Goal: Task Accomplishment & Management: Use online tool/utility

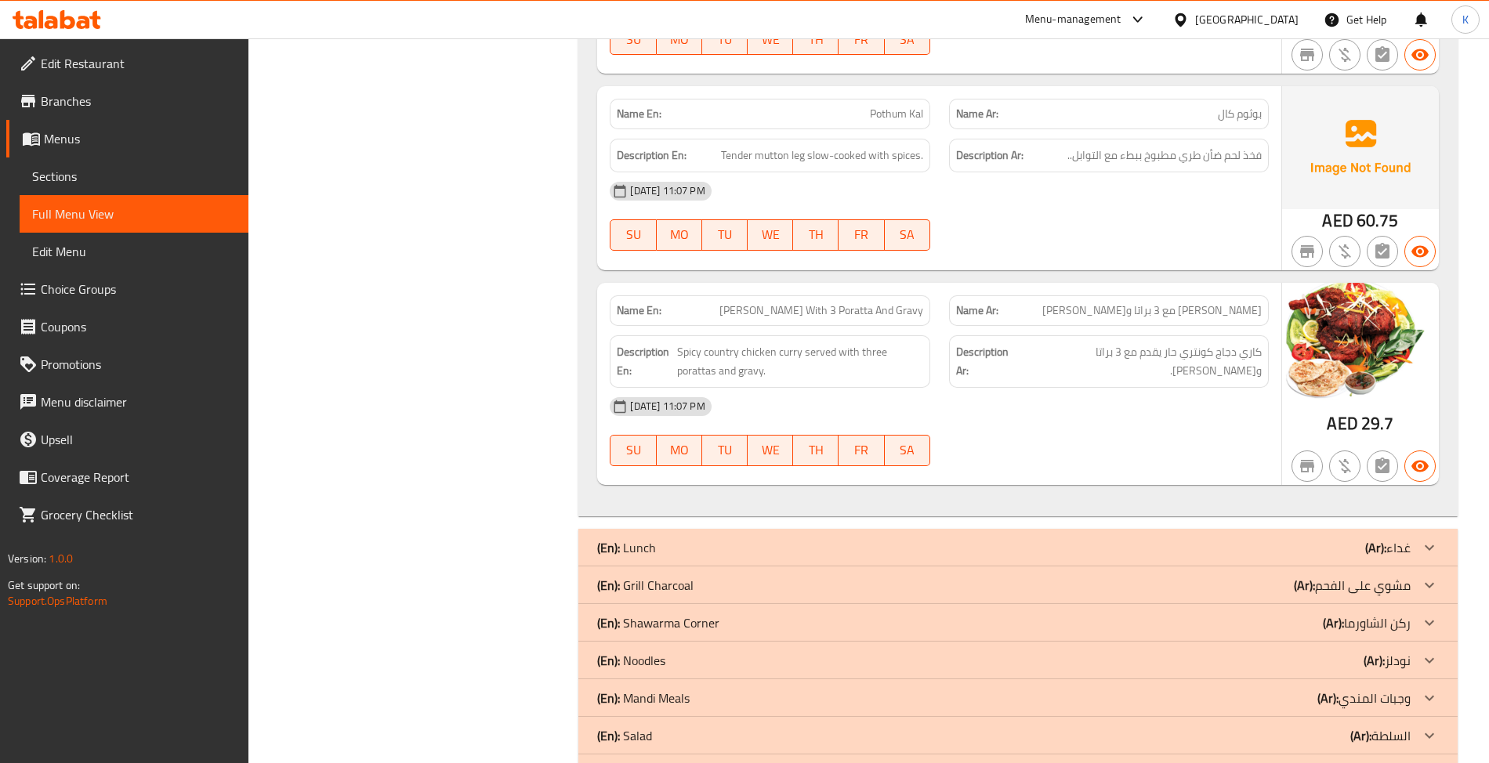
scroll to position [6176, 0]
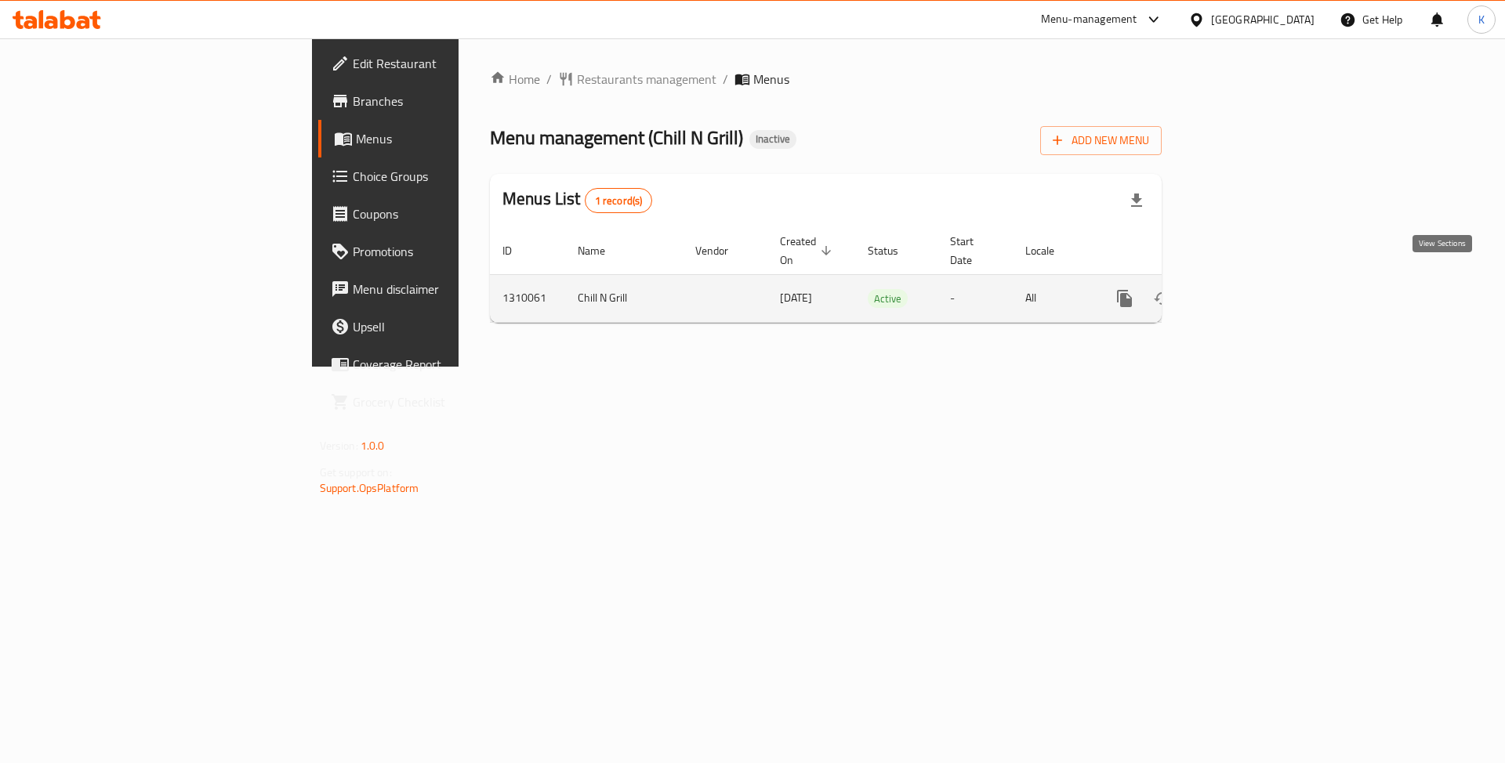
click at [1256, 280] on link "enhanced table" at bounding box center [1238, 299] width 38 height 38
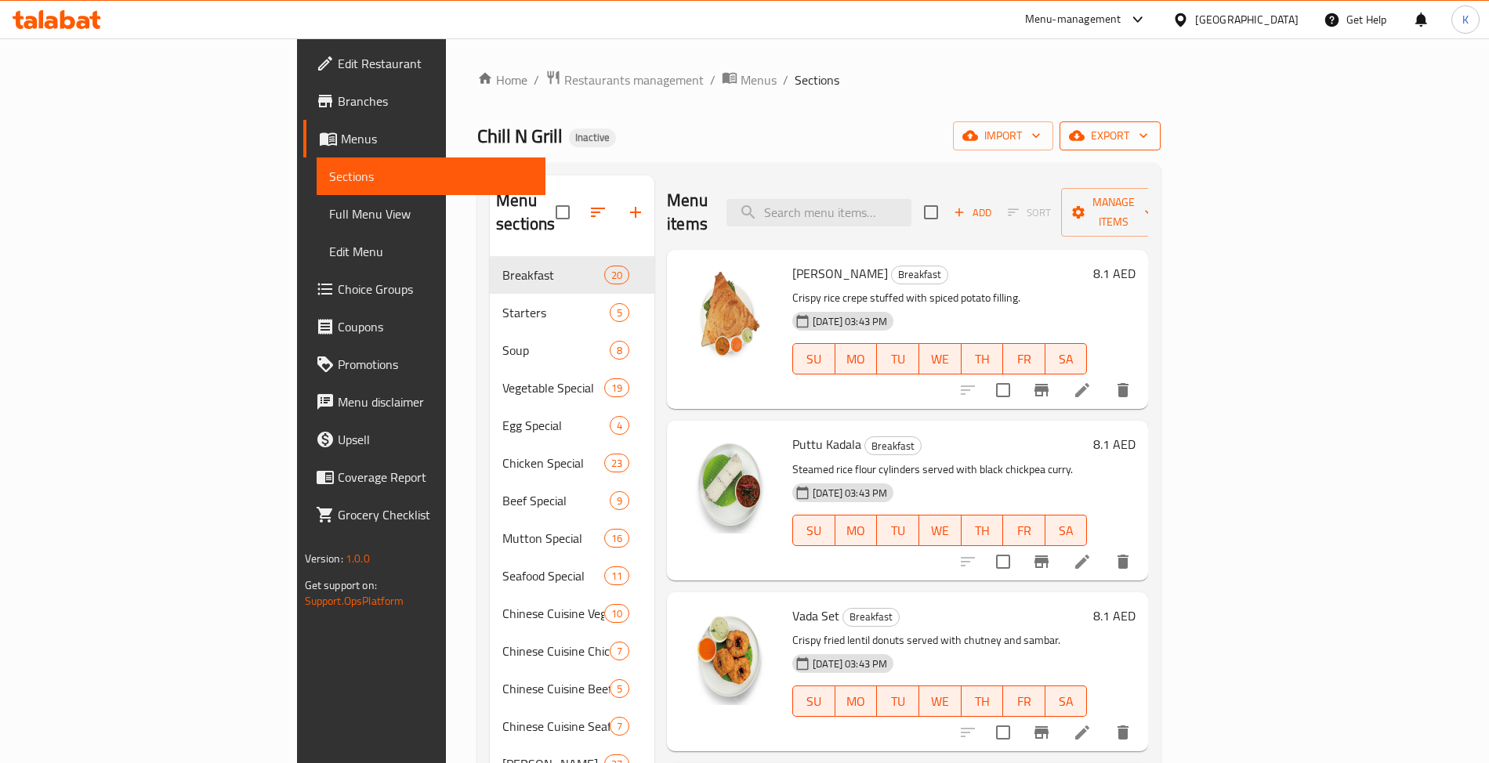
click at [1148, 126] on span "export" at bounding box center [1110, 136] width 76 height 20
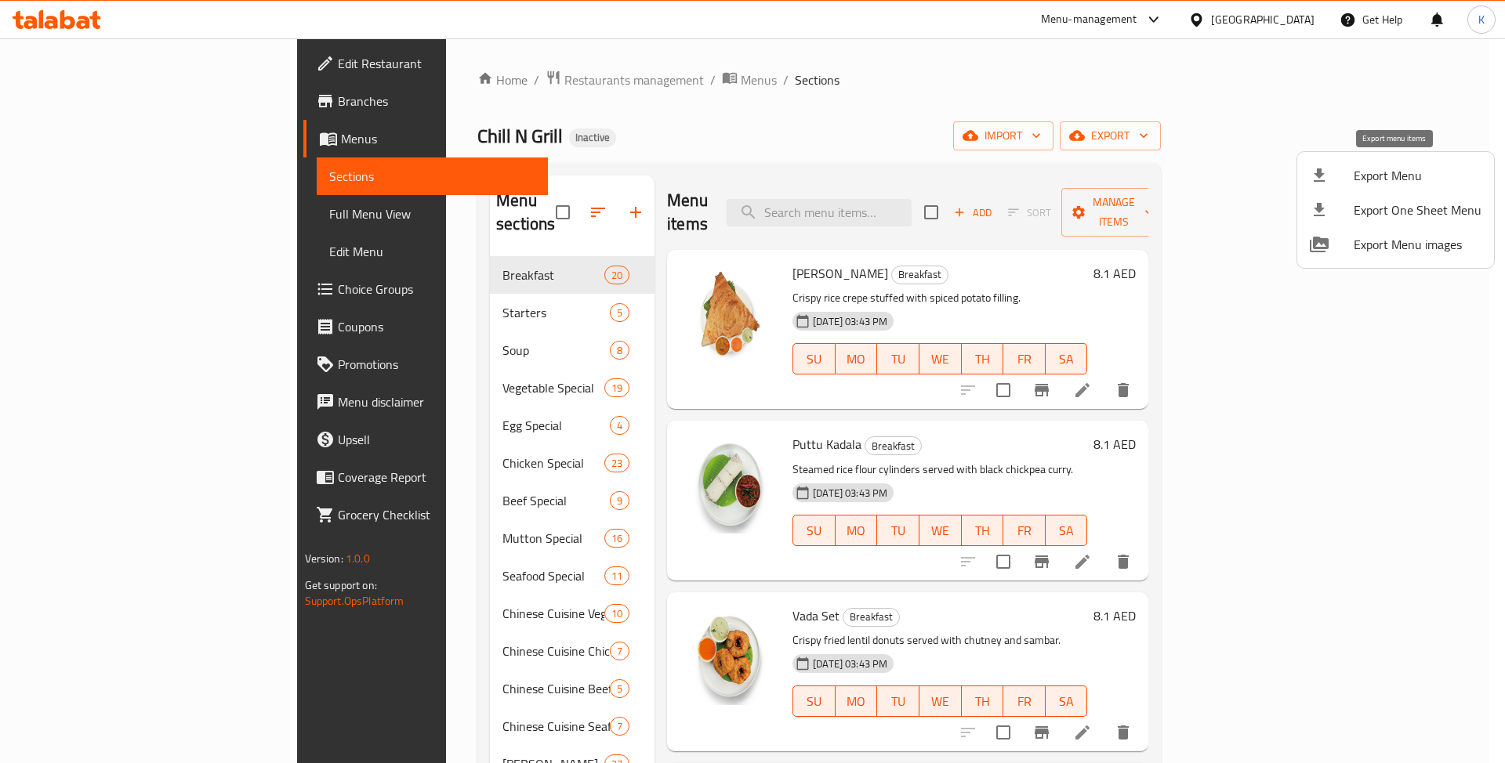
click at [1403, 166] on span "Export Menu" at bounding box center [1418, 175] width 128 height 19
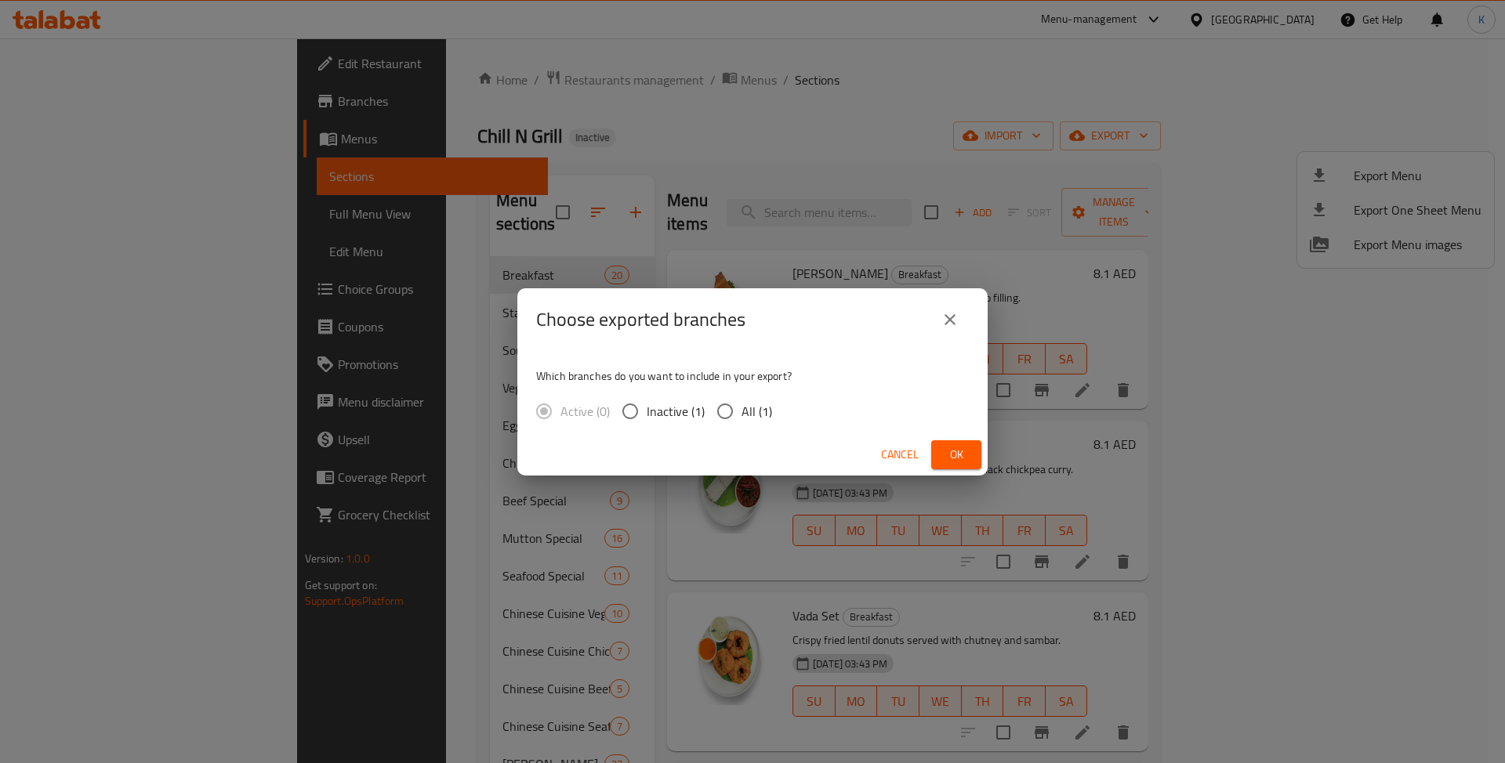
click at [772, 424] on div "Active (0) Inactive (1) All (1)" at bounding box center [660, 411] width 248 height 33
click at [751, 421] on span "All (1)" at bounding box center [756, 411] width 31 height 19
click at [741, 422] on input "All (1)" at bounding box center [725, 411] width 33 height 33
radio input "true"
click at [954, 449] on span "Ok" at bounding box center [956, 455] width 25 height 20
